Goal: Transaction & Acquisition: Purchase product/service

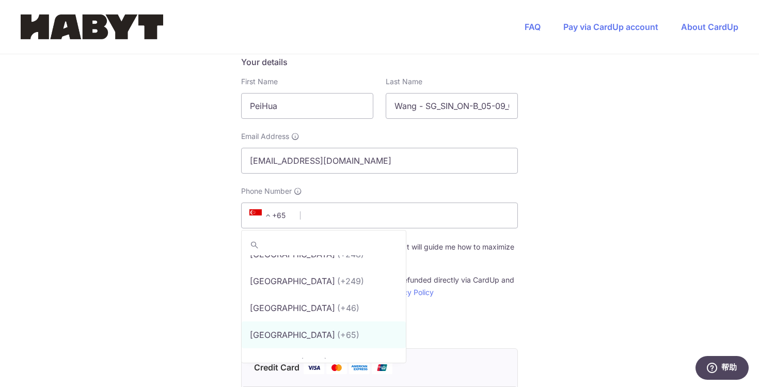
click at [286, 234] on input "search" at bounding box center [324, 244] width 164 height 21
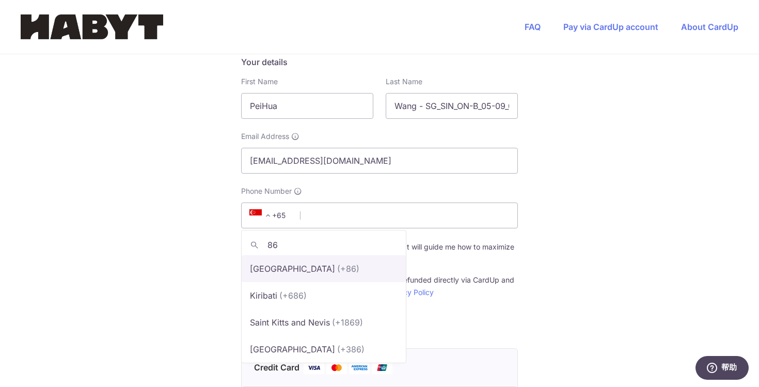
type input "86"
select select "48"
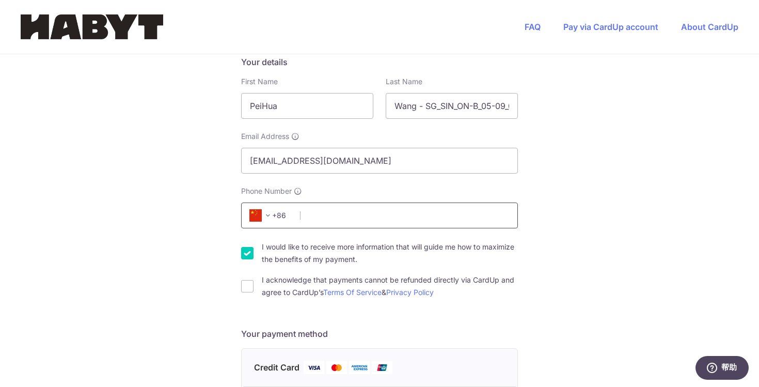
click at [347, 202] on input "Phone Number" at bounding box center [379, 215] width 277 height 26
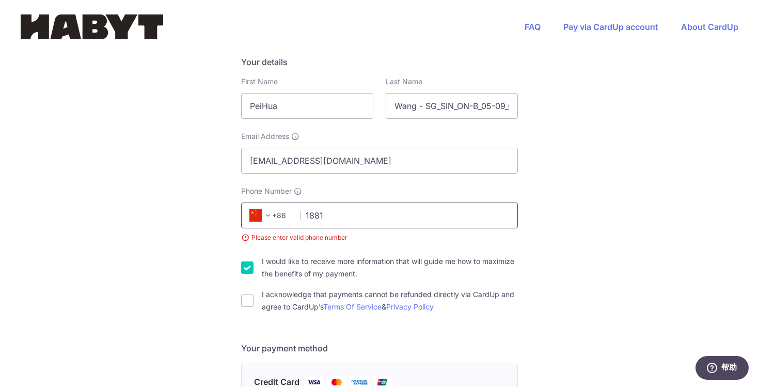
type input "18810466312"
select select "CN"
type input "100094"
type input "[STREET_ADDRESS]"
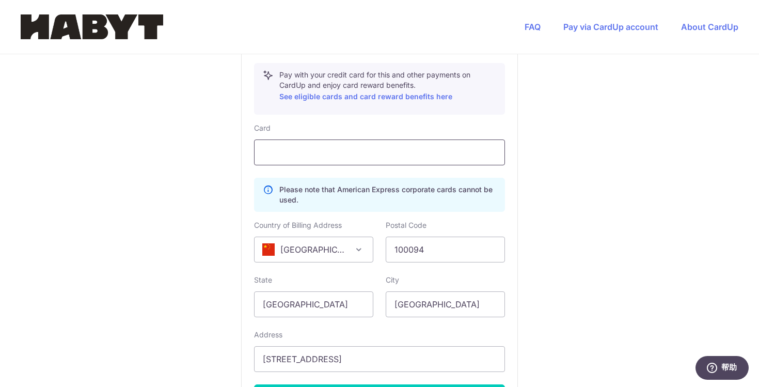
click at [315, 139] on div at bounding box center [379, 152] width 251 height 26
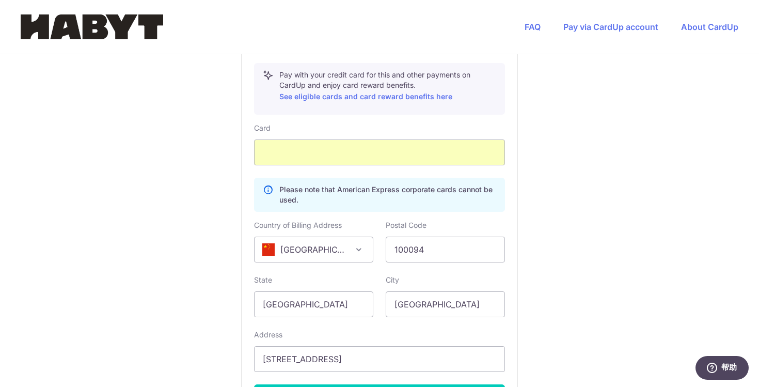
scroll to position [571, 0]
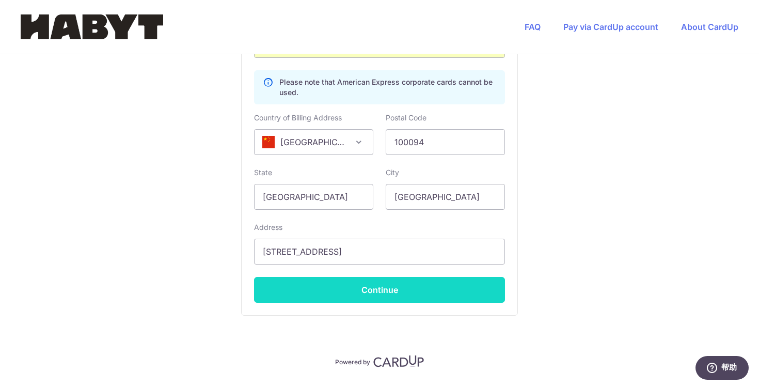
click at [356, 277] on button "Continue" at bounding box center [379, 290] width 251 height 26
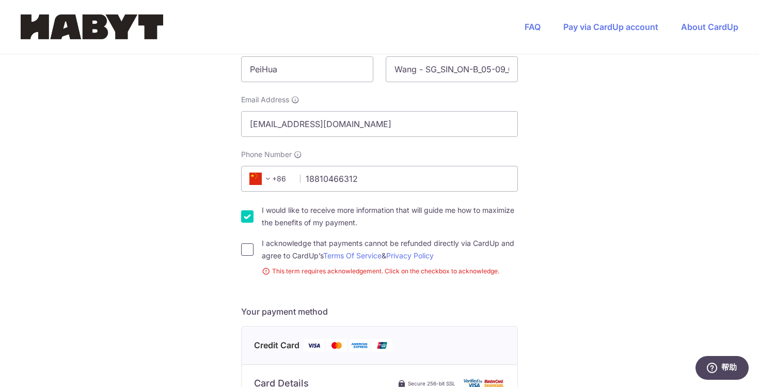
click at [246, 243] on input "I acknowledge that payments cannot be refunded directly via CardUp and agree to…" at bounding box center [247, 249] width 12 height 12
checkbox input "true"
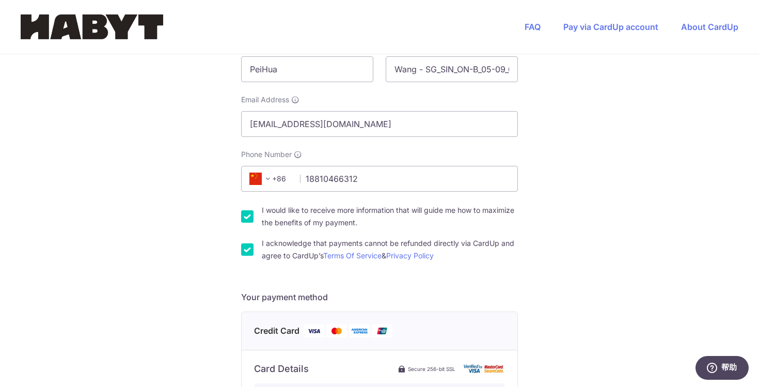
click at [245, 204] on div "I would like to receive more information that will guide me how to maximize the…" at bounding box center [379, 216] width 277 height 25
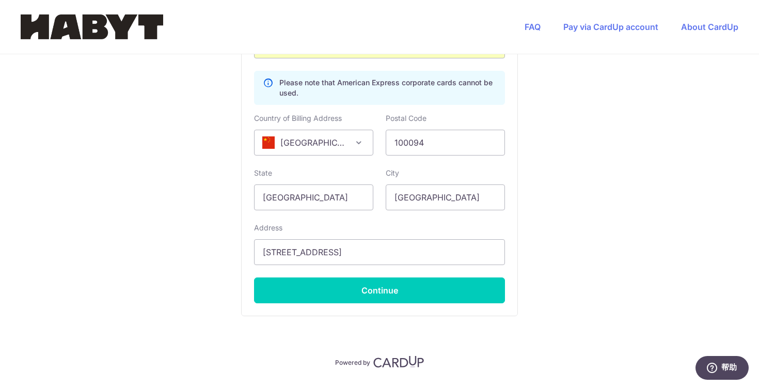
scroll to position [668, 0]
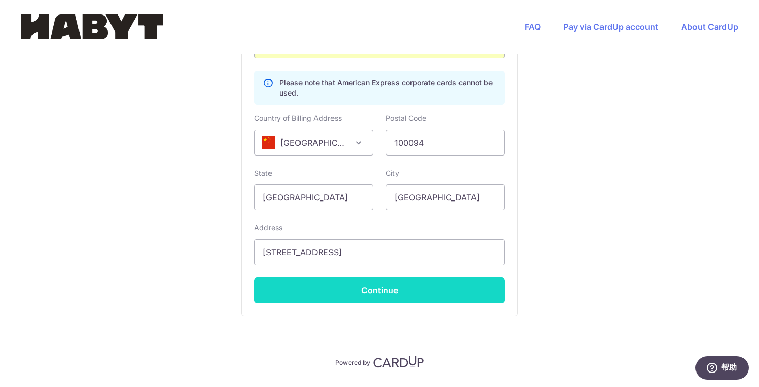
click at [339, 277] on button "Continue" at bounding box center [379, 290] width 251 height 26
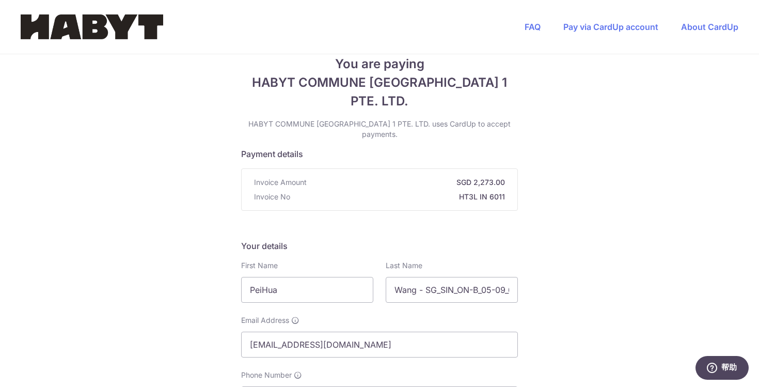
type input "**** 6045"
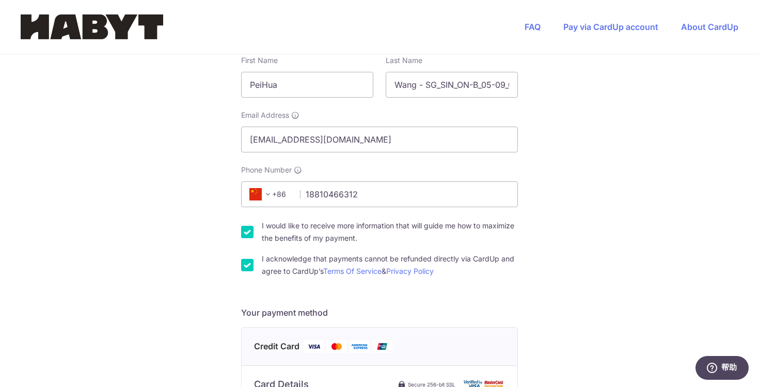
scroll to position [553, 0]
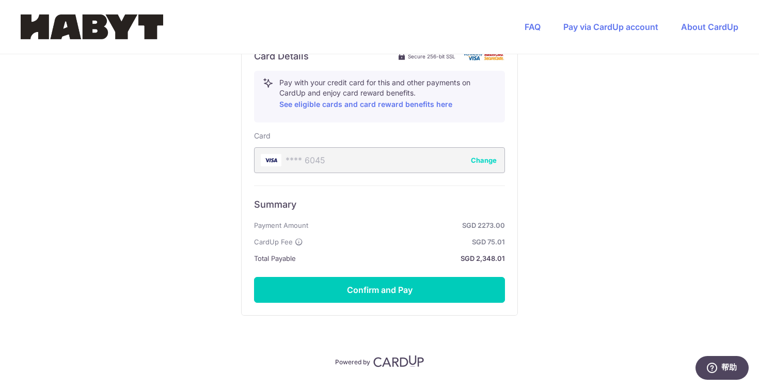
click at [372, 242] on div "Summary Payment Amount SGD 2273.00 CardUp Fee SGD 75.01 Total Payable SGD 2,348…" at bounding box center [379, 243] width 251 height 117
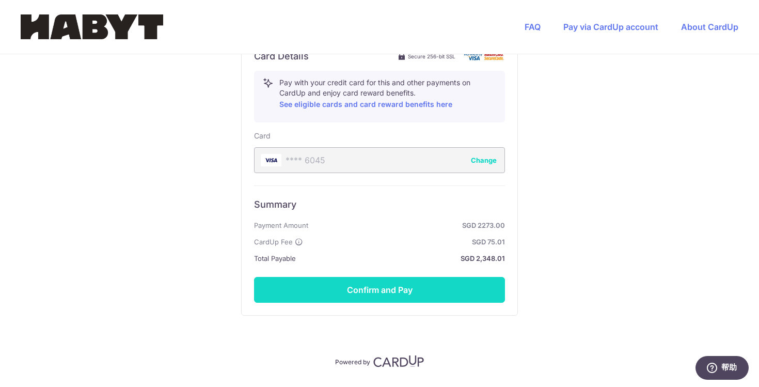
click at [391, 277] on button "Confirm and Pay" at bounding box center [379, 290] width 251 height 26
